Goal: Complete application form

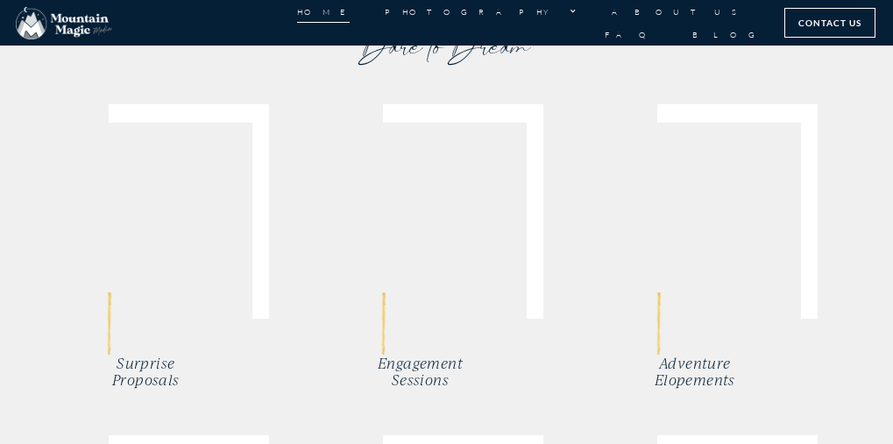
scroll to position [2725, 0]
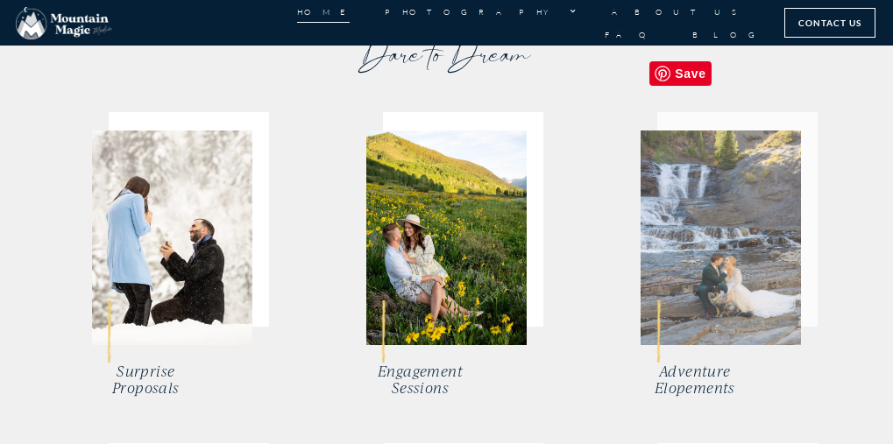
click at [717, 237] on img at bounding box center [720, 238] width 160 height 215
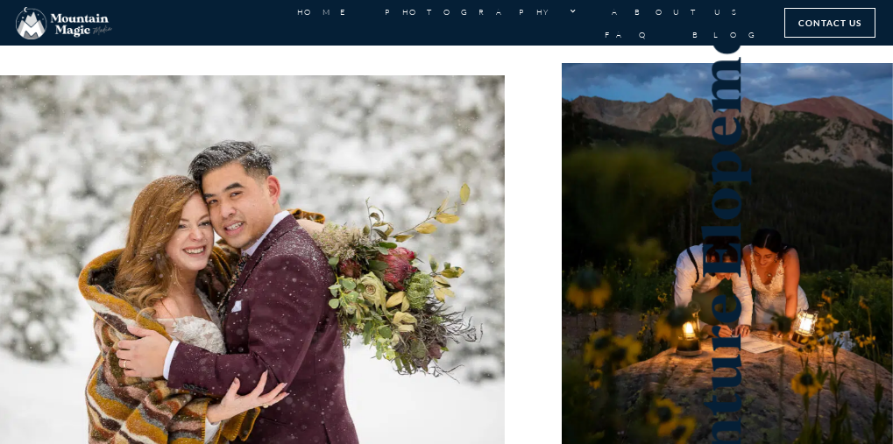
click at [675, 23] on li "FAQ" at bounding box center [631, 34] width 88 height 23
click at [657, 23] on link "FAQ" at bounding box center [630, 34] width 53 height 23
click at [813, 18] on span "Contact Us" at bounding box center [829, 22] width 63 height 19
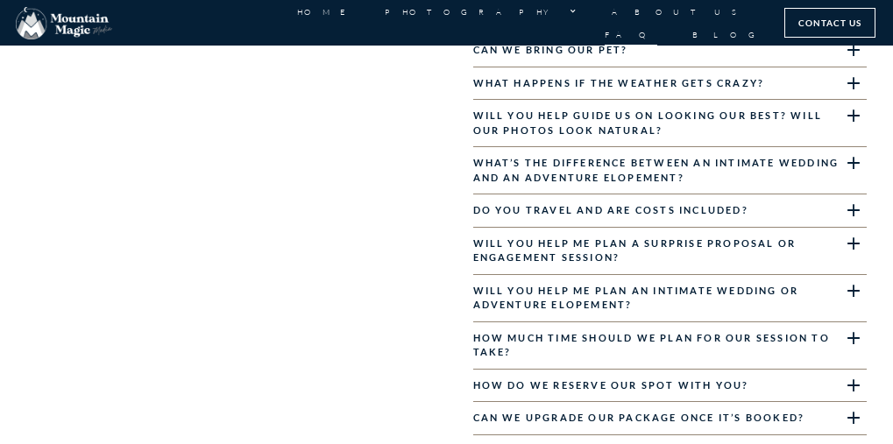
scroll to position [1402, 0]
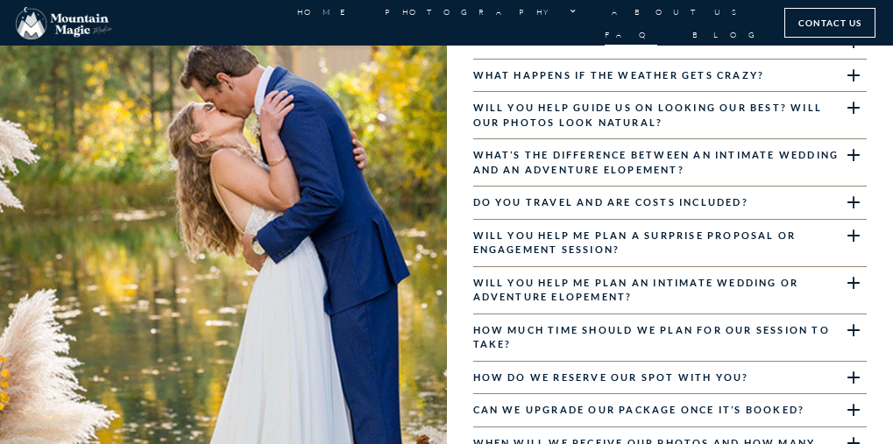
click at [848, 145] on icon at bounding box center [853, 154] width 19 height 19
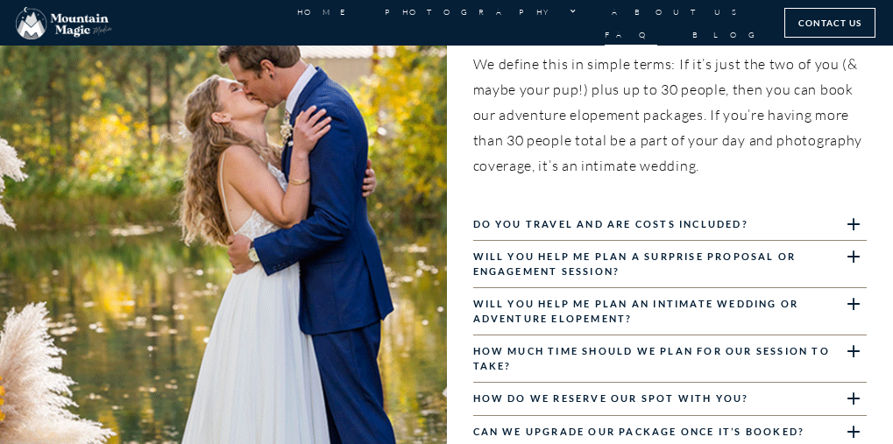
scroll to position [1403, 0]
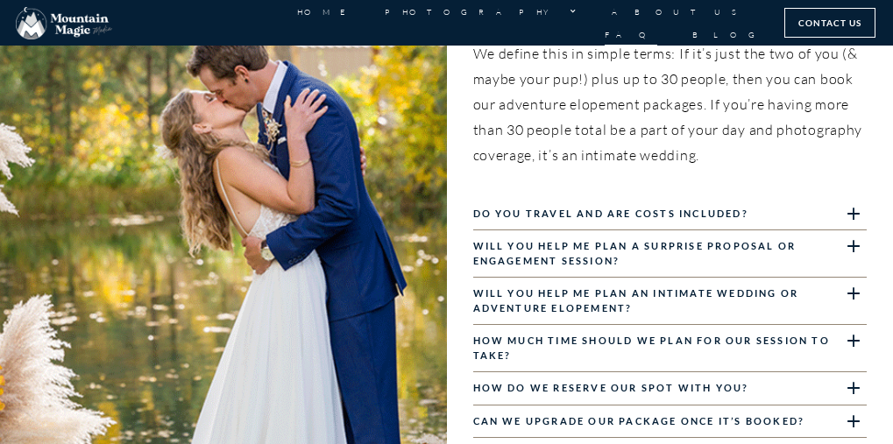
click at [628, 208] on link "Do you travel and are costs included?" at bounding box center [610, 213] width 275 height 11
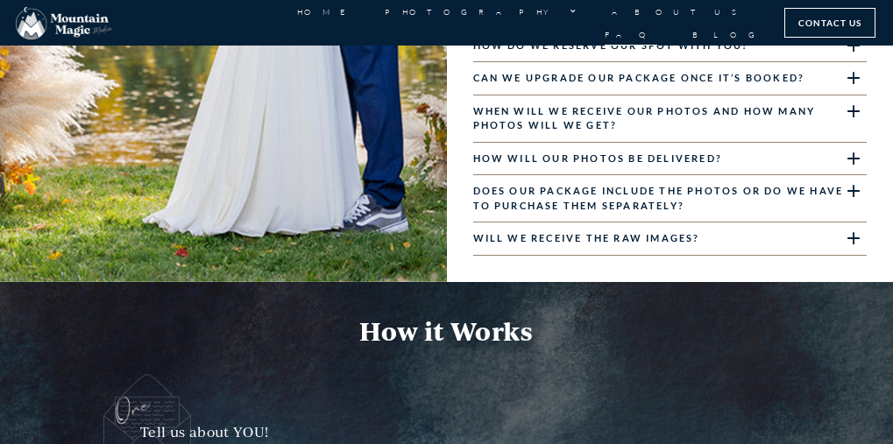
scroll to position [1736, 0]
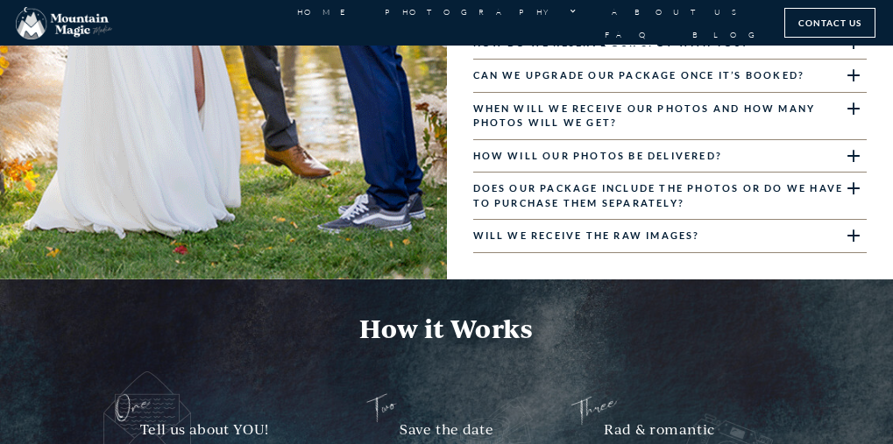
click at [629, 173] on div "Does our package include the photos or do we have to purchase them separately?" at bounding box center [670, 196] width 394 height 47
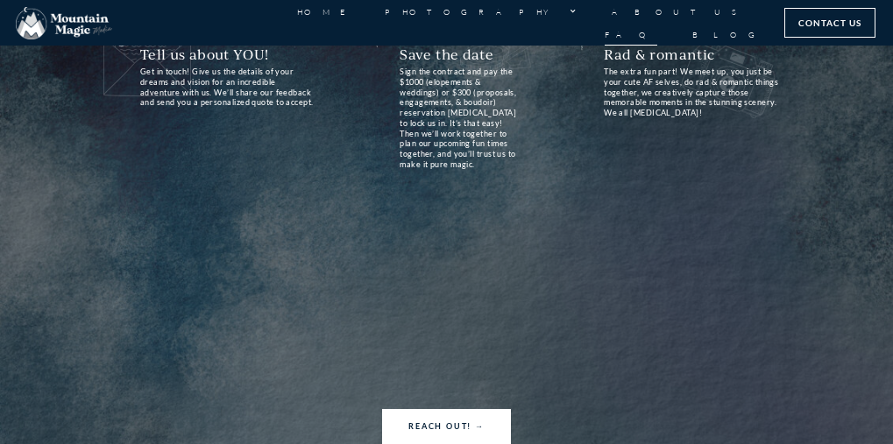
scroll to position [2194, 0]
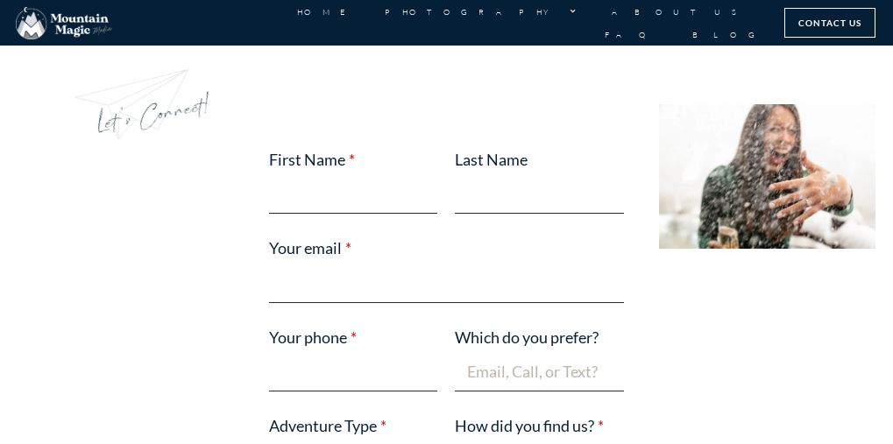
scroll to position [426, 0]
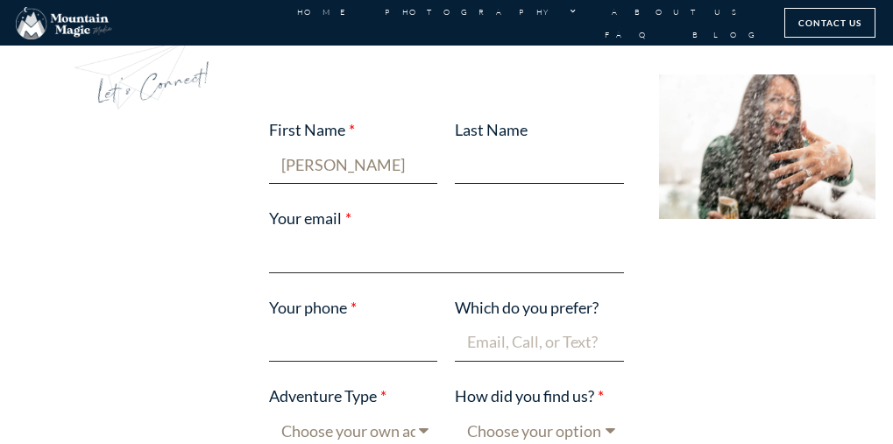
type input "Misty"
type input "Prewitt"
type input "misty"
type input "mistyprewitt@outlook.com"
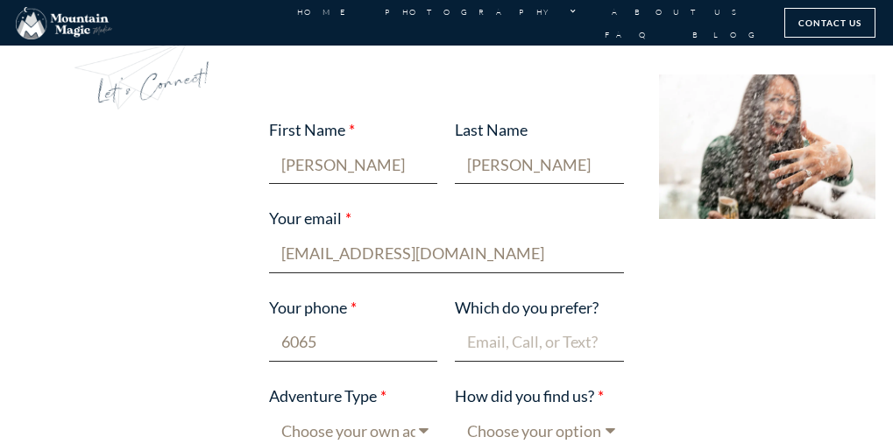
type input "60652"
type input "6065211361"
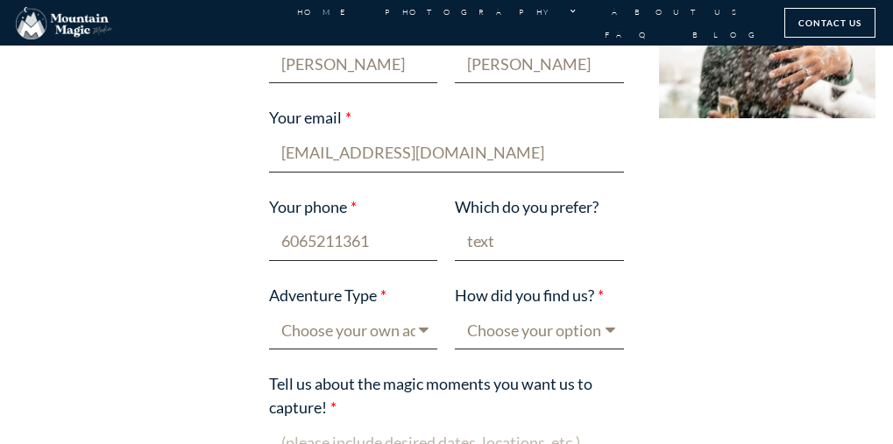
scroll to position [529, 0]
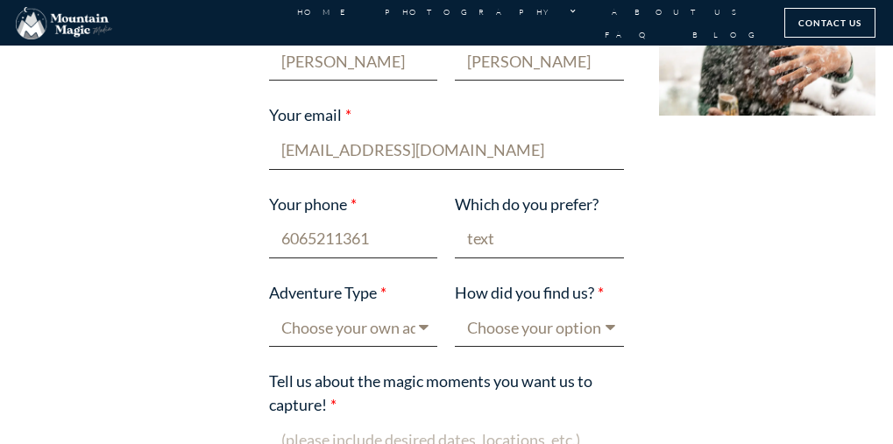
type input "text"
select select "Elopement"
select select "Google"
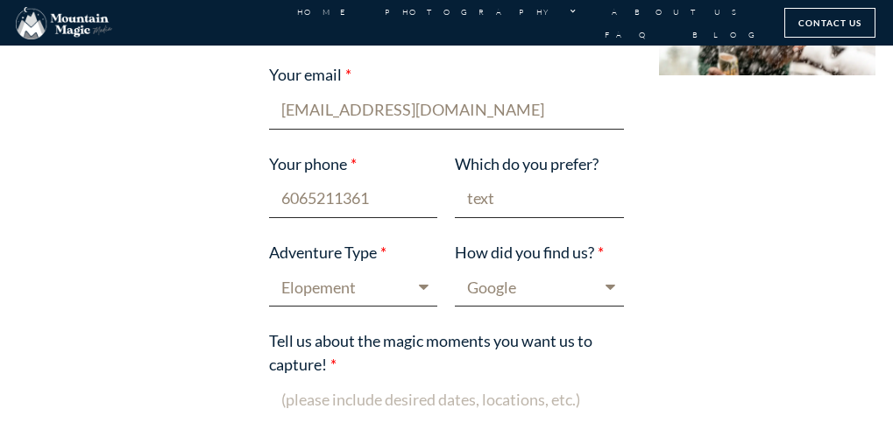
scroll to position [641, 0]
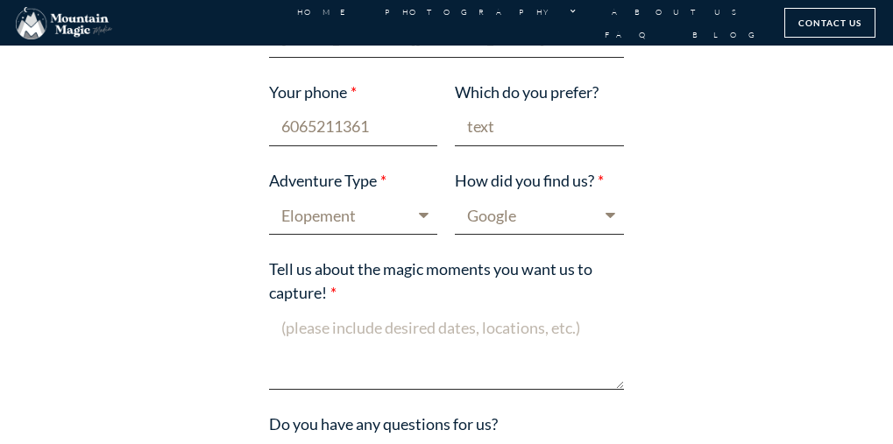
click at [330, 378] on textarea "Tell us about the magic moments you want us to capture!" at bounding box center [446, 348] width 354 height 81
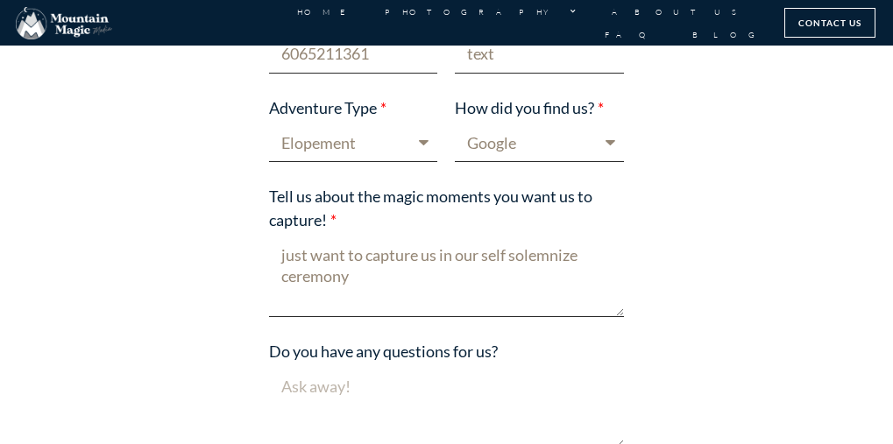
scroll to position [716, 0]
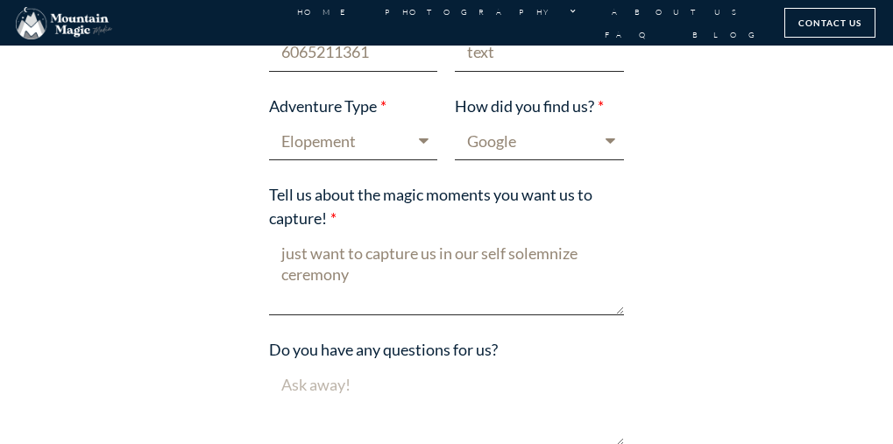
type textarea "just want to capture us in our self solemnize ceremony"
click at [329, 395] on textarea "Do you have any questions for us?" at bounding box center [446, 405] width 354 height 81
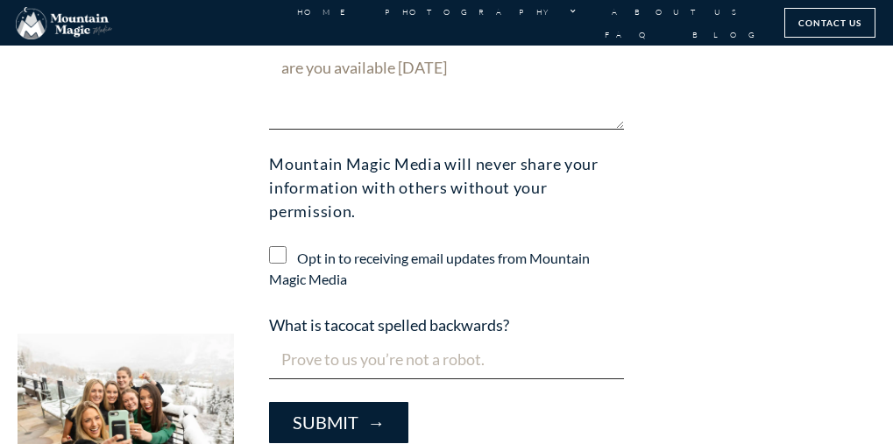
scroll to position [1068, 0]
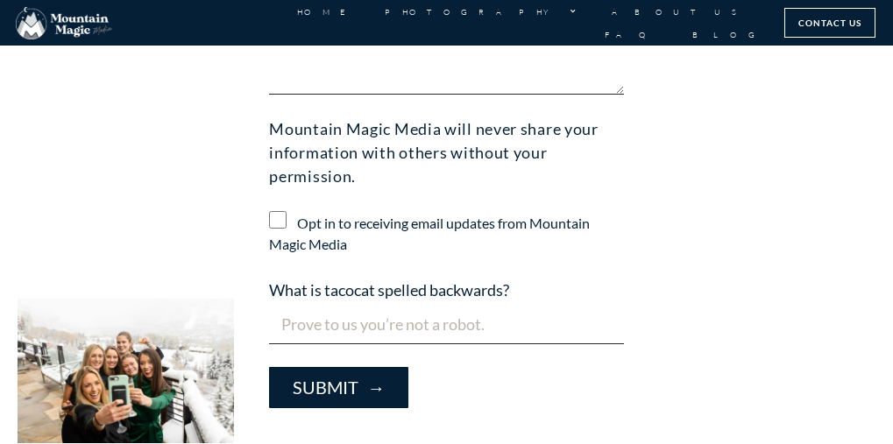
type textarea "are you available 9/8/25"
click at [311, 315] on input "What is tacocat spelled backwards?" at bounding box center [446, 325] width 354 height 39
type input "tacocat"
click at [345, 378] on span "Submit →" at bounding box center [339, 388] width 92 height 20
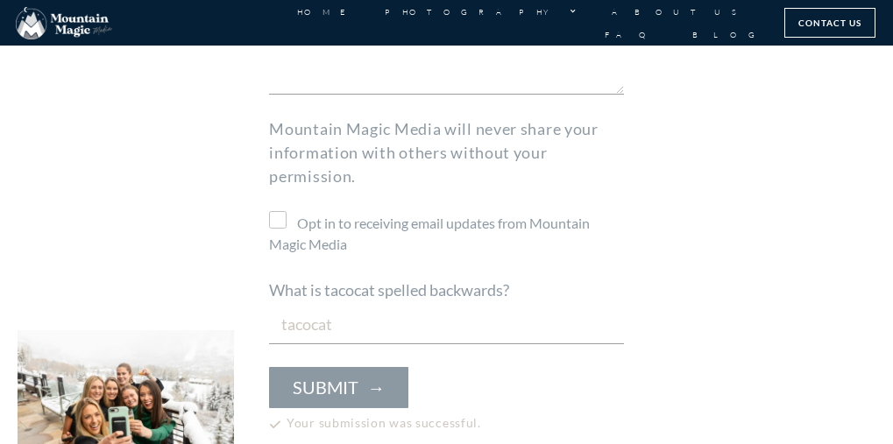
scroll to position [1251, 0]
